Goal: Find contact information: Find contact information

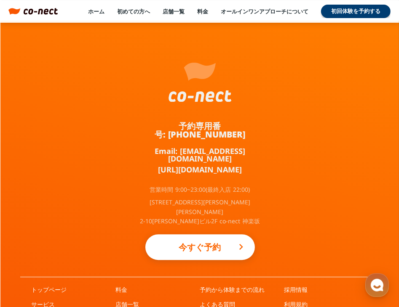
scroll to position [5433, 0]
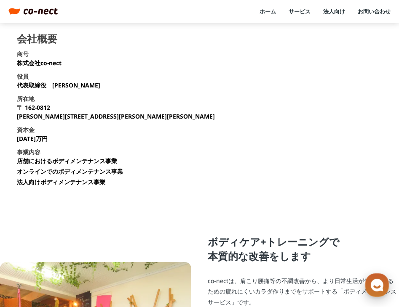
click at [378, 287] on use "button" at bounding box center [377, 285] width 13 height 13
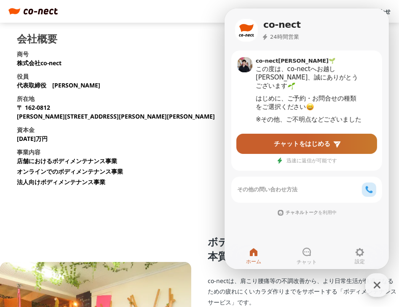
drag, startPoint x: 3, startPoint y: 196, endPoint x: 217, endPoint y: 203, distance: 214.1
click at [378, 285] on icon "button" at bounding box center [376, 285] width 15 height 15
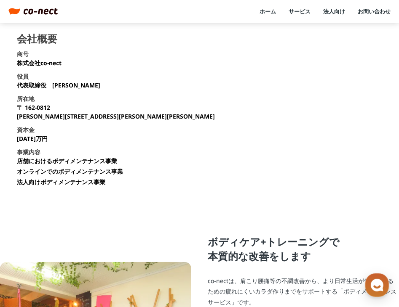
scroll to position [3, 0]
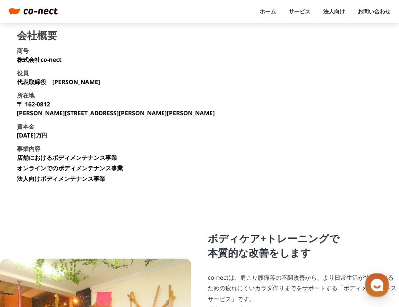
click at [384, 13] on link "お問い合わせ" at bounding box center [374, 12] width 33 height 8
